Goal: Information Seeking & Learning: Learn about a topic

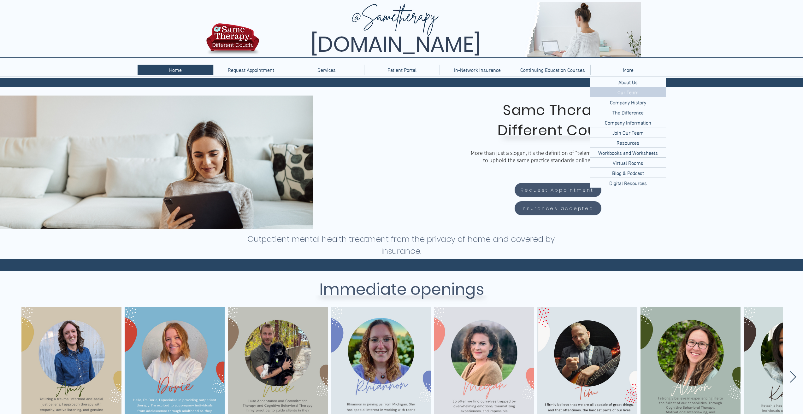
click at [634, 93] on p "Our Team" at bounding box center [628, 92] width 26 height 10
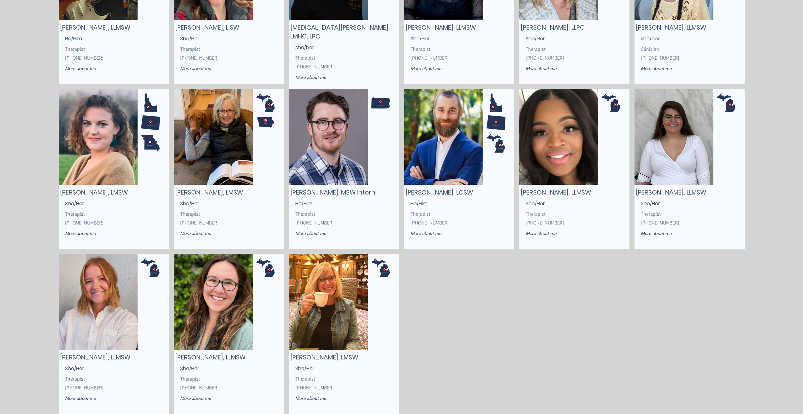
scroll to position [536, 0]
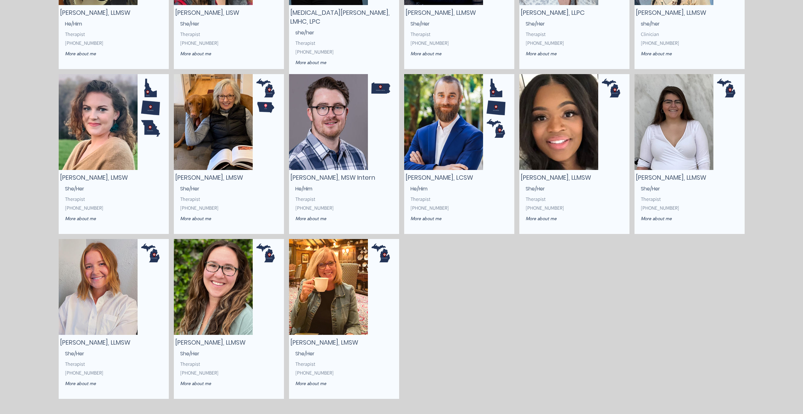
click at [353, 315] on img "main content" at bounding box center [328, 287] width 79 height 96
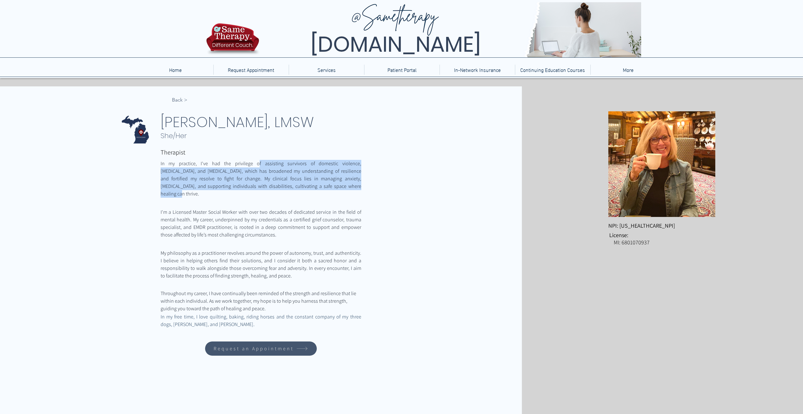
drag, startPoint x: 238, startPoint y: 163, endPoint x: 361, endPoint y: 187, distance: 124.7
click at [361, 187] on span "In my practice, I've had the privilege of assisting survivors of domestic viole…" at bounding box center [261, 179] width 201 height 38
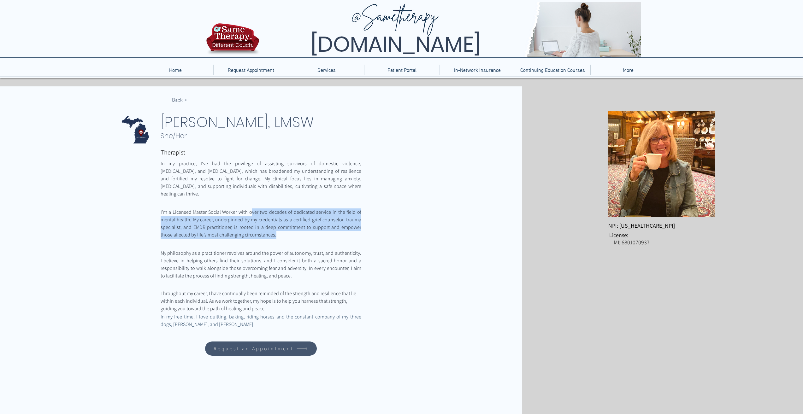
drag, startPoint x: 253, startPoint y: 204, endPoint x: 307, endPoint y: 226, distance: 57.9
click at [307, 226] on span "I'm a Licensed Master Social Worker with over two decades of dedicated service …" at bounding box center [261, 223] width 201 height 30
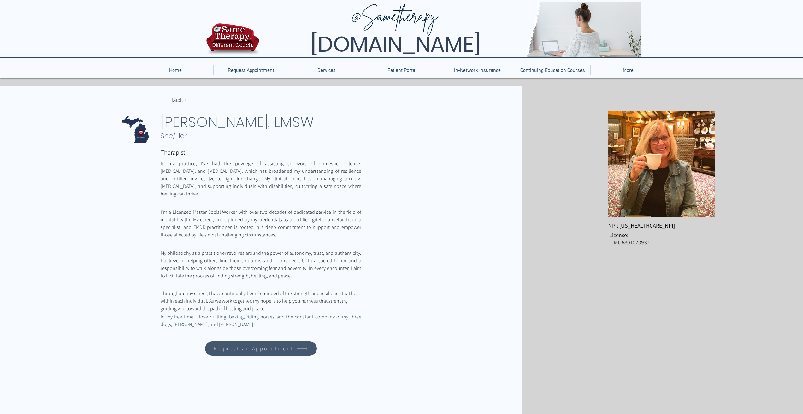
click at [316, 240] on span "main content" at bounding box center [261, 244] width 201 height 8
